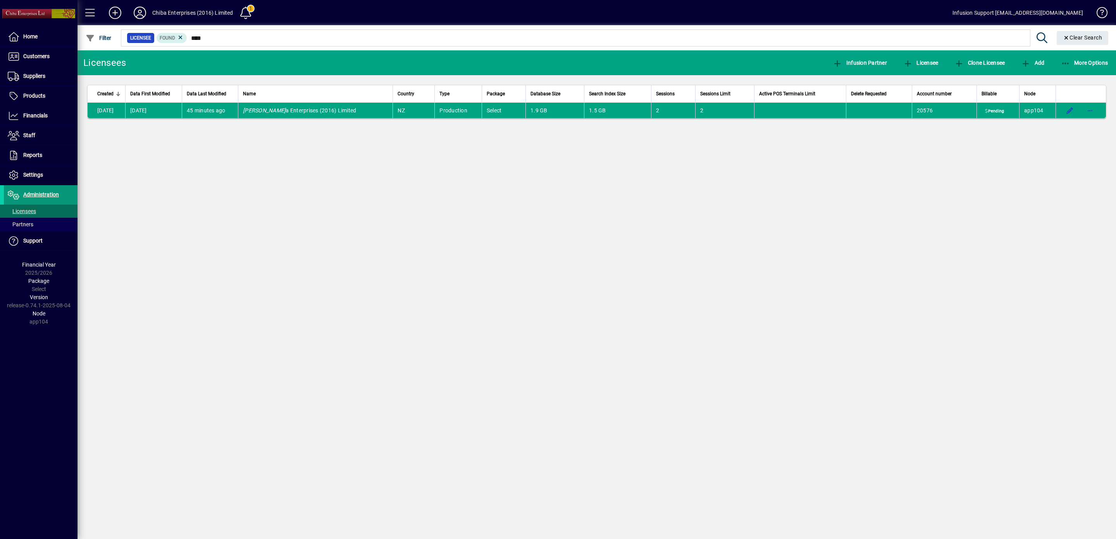
click at [46, 195] on span "Administration" at bounding box center [41, 194] width 36 height 6
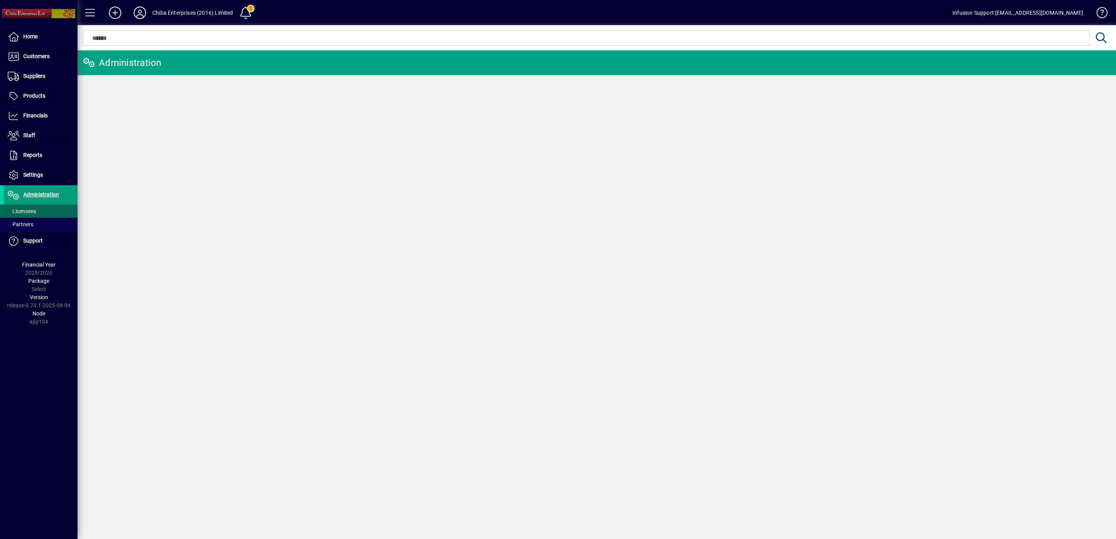
click at [24, 213] on span "Licensees" at bounding box center [22, 211] width 28 height 6
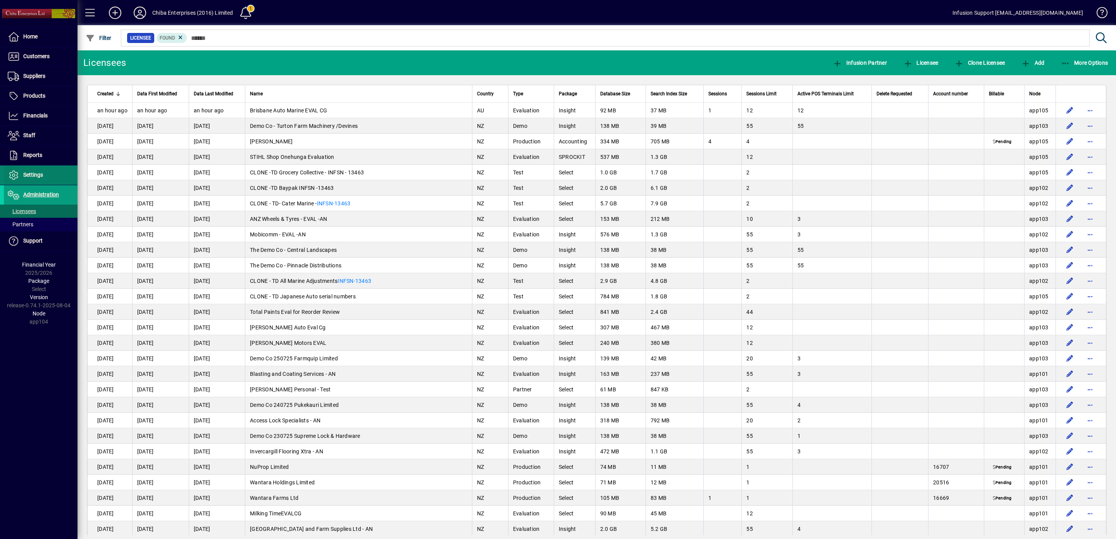
click at [36, 175] on span "Settings" at bounding box center [33, 175] width 20 height 6
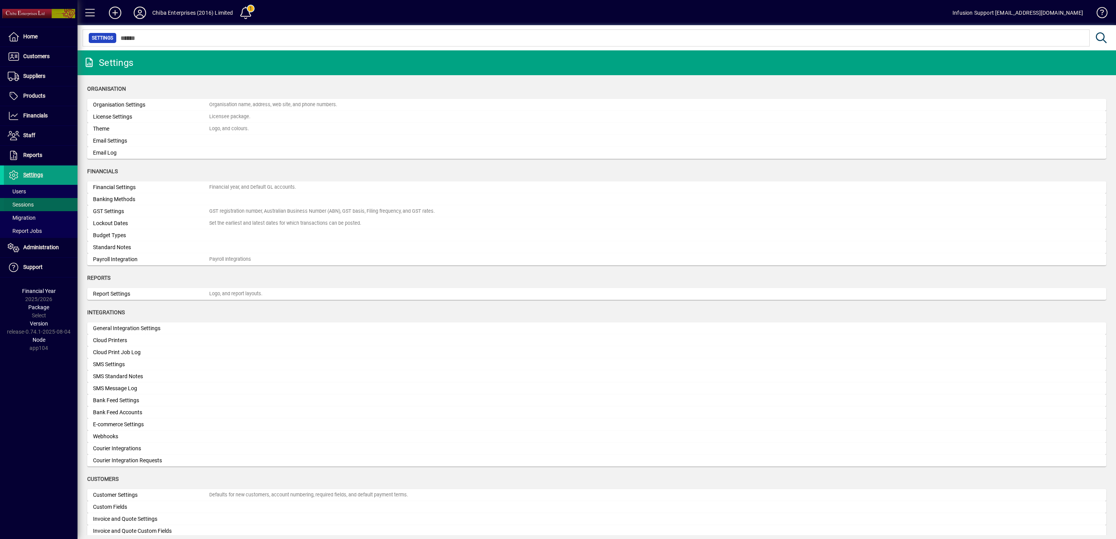
click at [23, 205] on span "Sessions" at bounding box center [21, 204] width 26 height 6
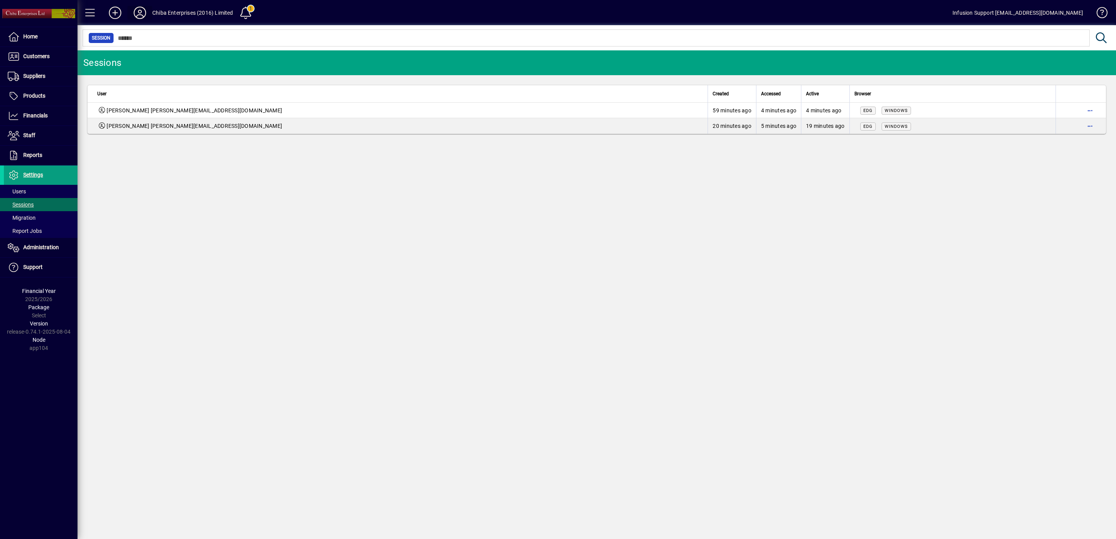
click at [137, 14] on icon at bounding box center [139, 13] width 15 height 12
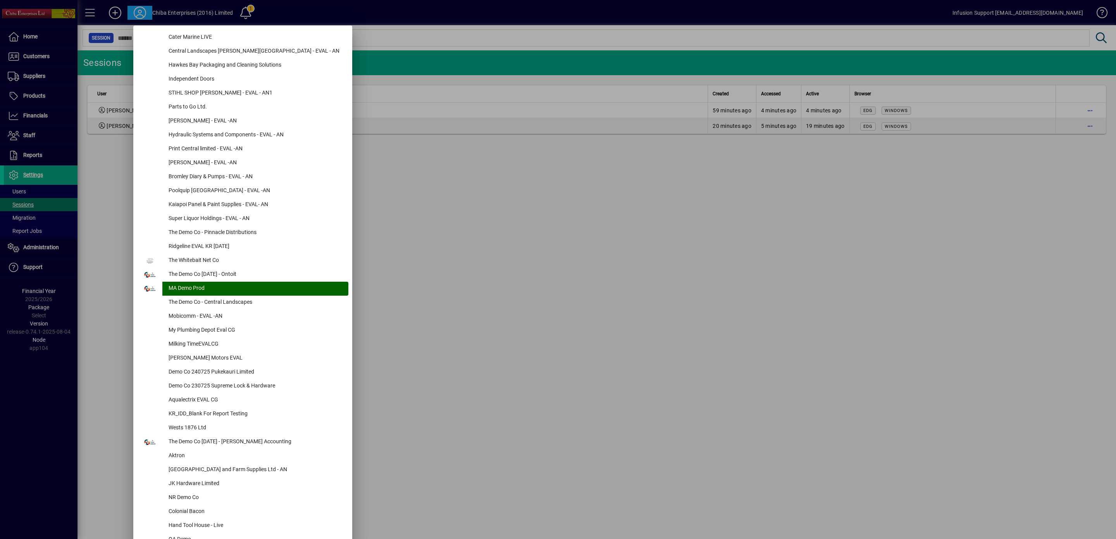
scroll to position [3000, 0]
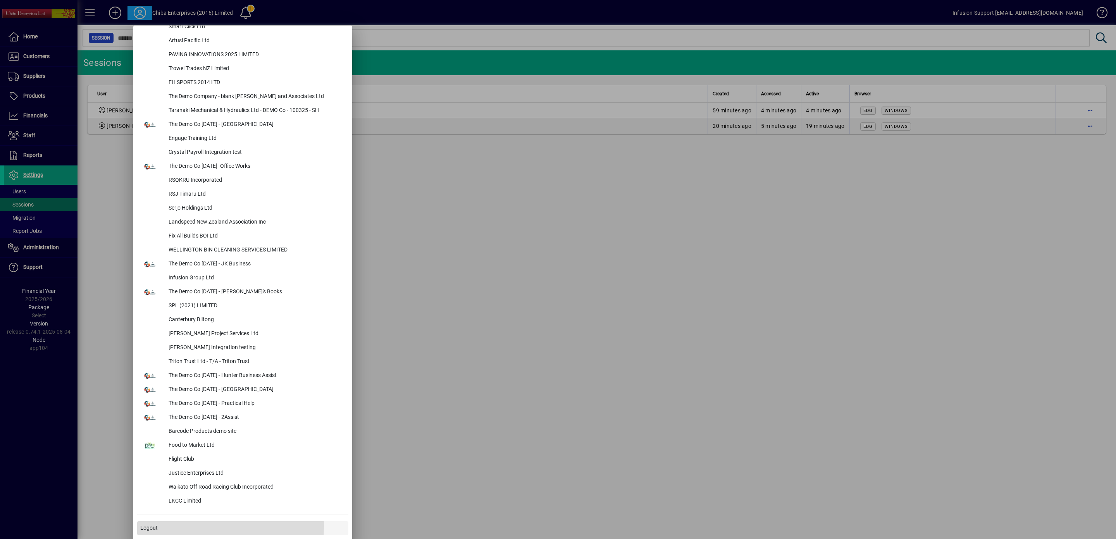
click at [149, 525] on span "Logout" at bounding box center [148, 528] width 17 height 8
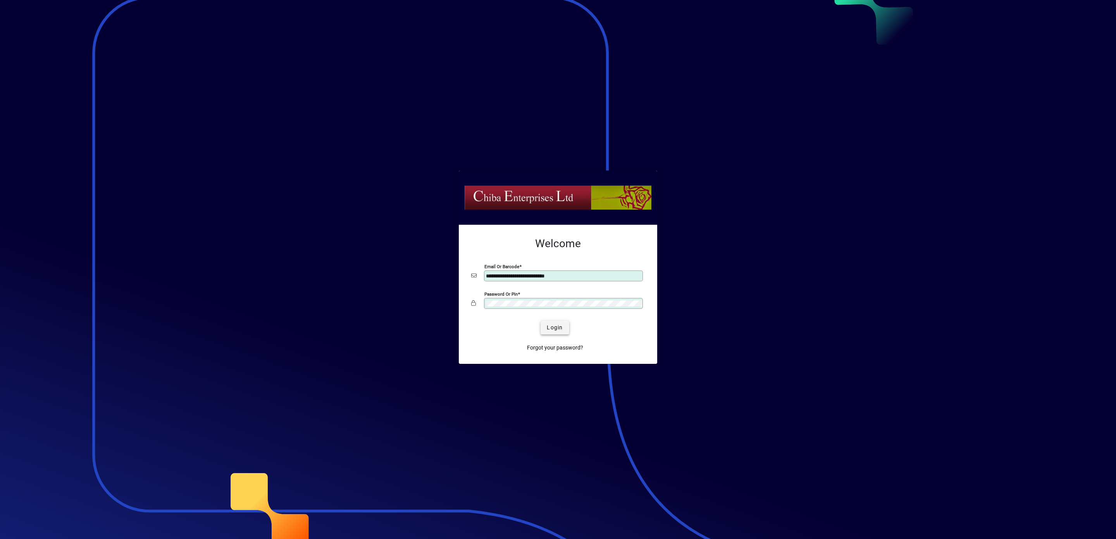
type input "**********"
click at [556, 322] on span "submit" at bounding box center [555, 327] width 28 height 19
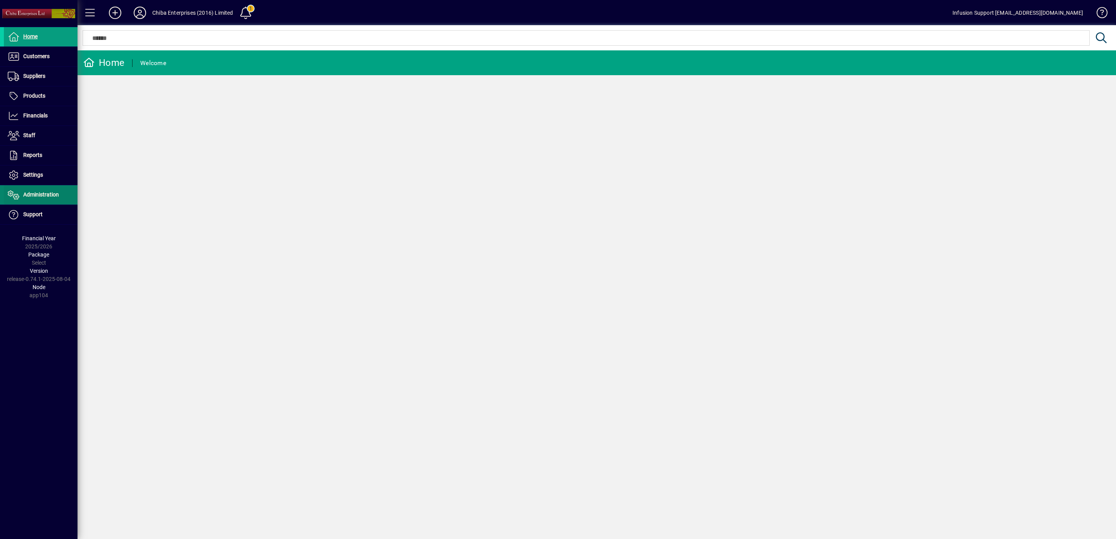
click at [44, 194] on span "Administration" at bounding box center [41, 194] width 36 height 6
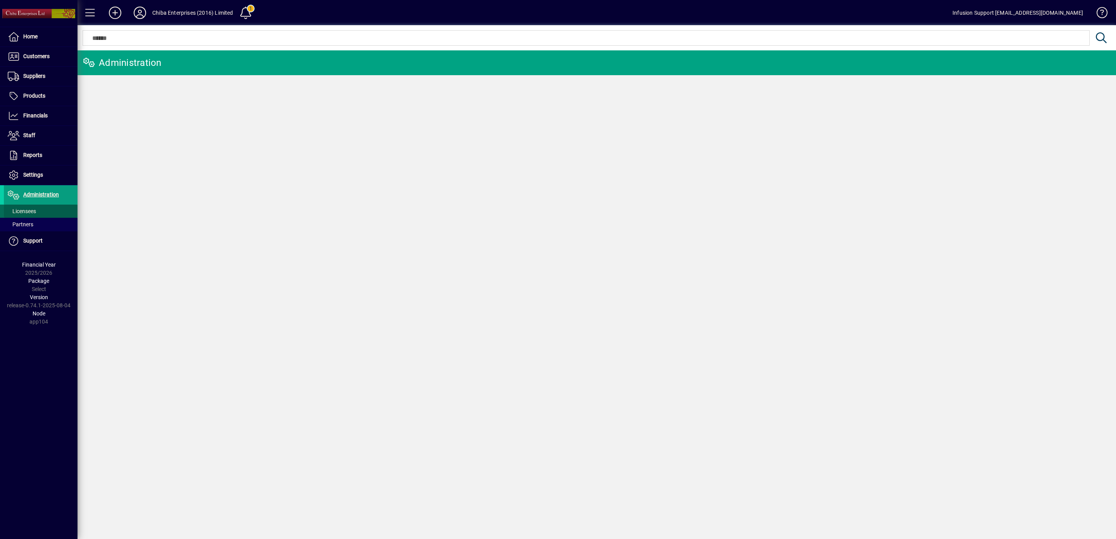
click at [24, 212] on span "Licensees" at bounding box center [22, 211] width 28 height 6
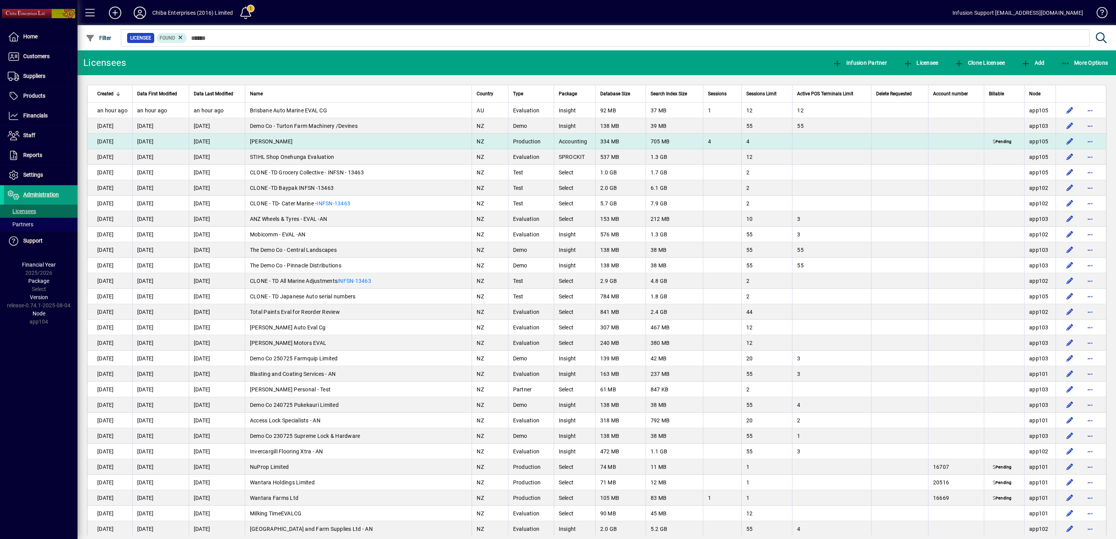
click at [342, 143] on td "[PERSON_NAME]" at bounding box center [358, 141] width 227 height 15
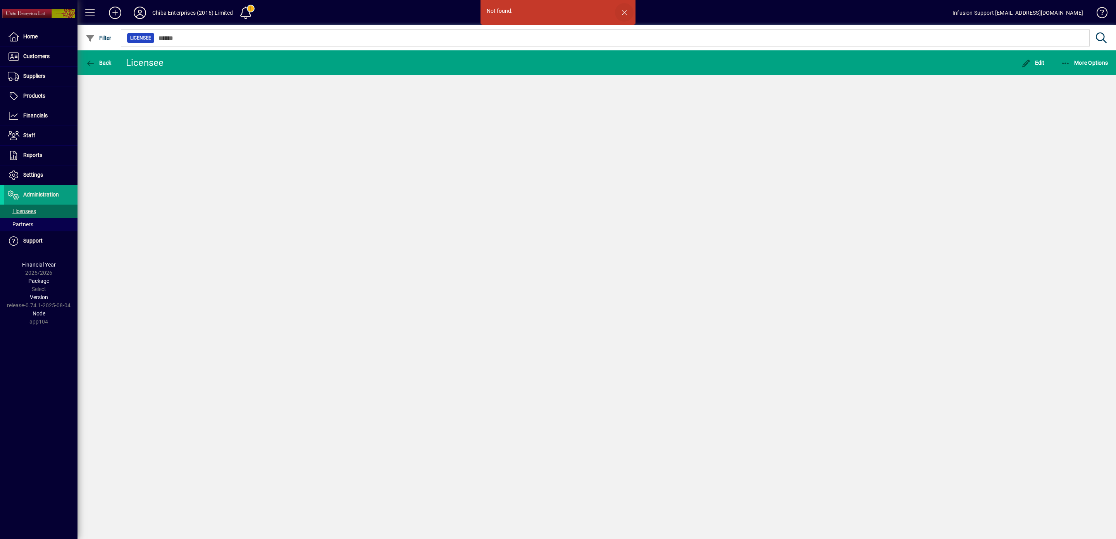
click at [620, 10] on span "button" at bounding box center [624, 12] width 19 height 19
click at [26, 213] on span "Licensees" at bounding box center [22, 211] width 28 height 6
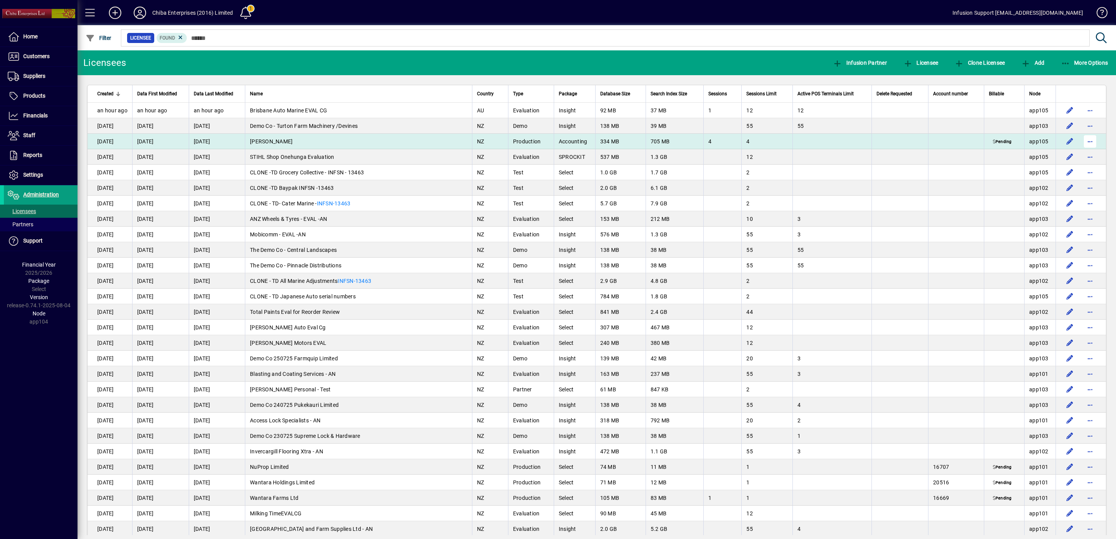
click at [1081, 141] on span "button" at bounding box center [1090, 141] width 19 height 19
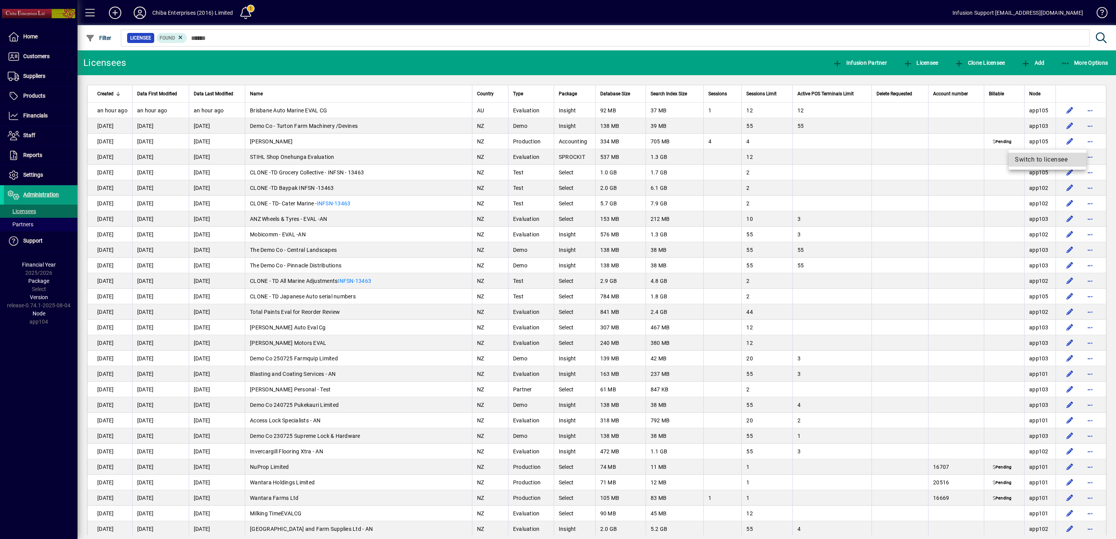
click at [1050, 159] on span "Switch to licensee" at bounding box center [1047, 159] width 65 height 9
